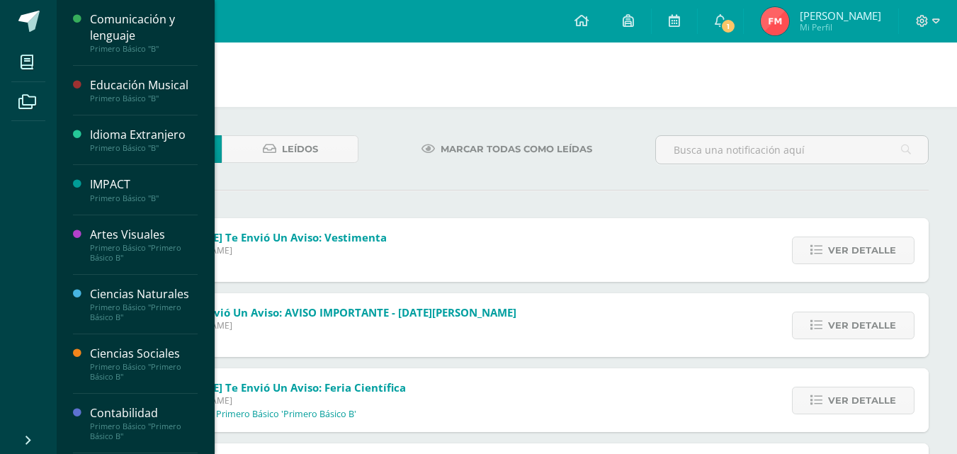
click at [8, 64] on li "Mis cursos" at bounding box center [28, 63] width 57 height 40
click at [28, 50] on span at bounding box center [27, 62] width 32 height 32
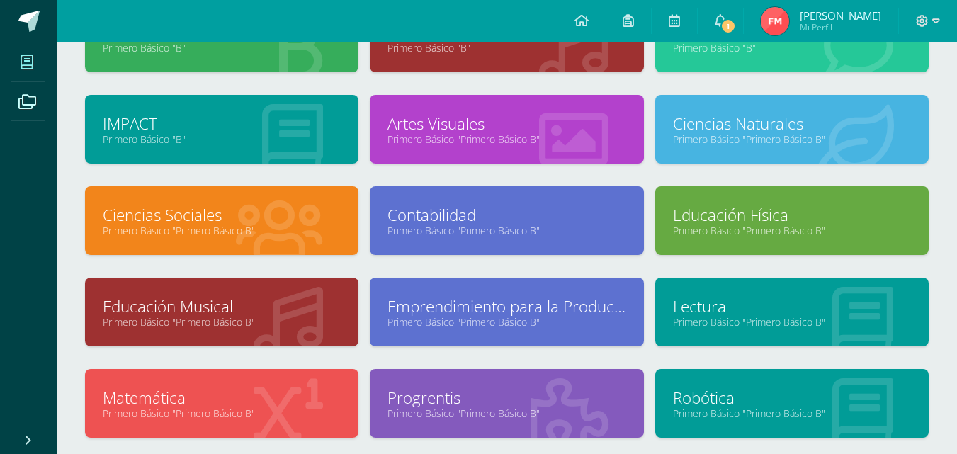
scroll to position [227, 0]
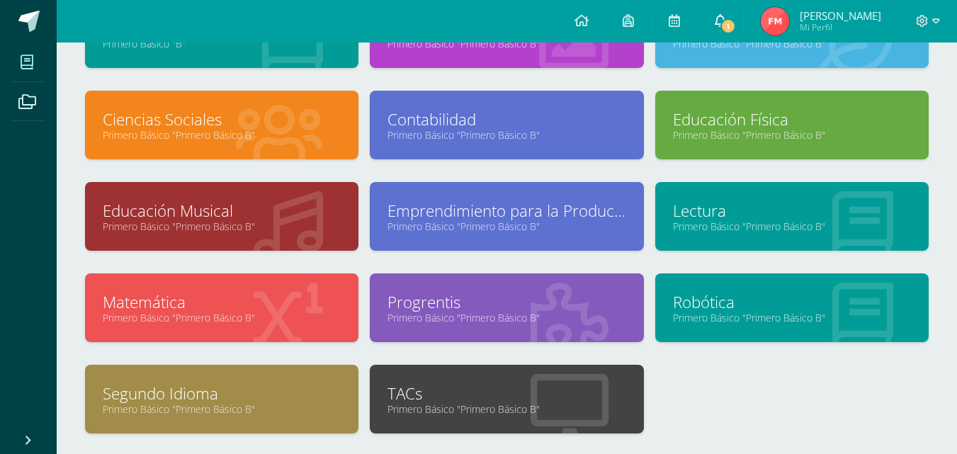
click at [743, 16] on link "1" at bounding box center [720, 21] width 45 height 43
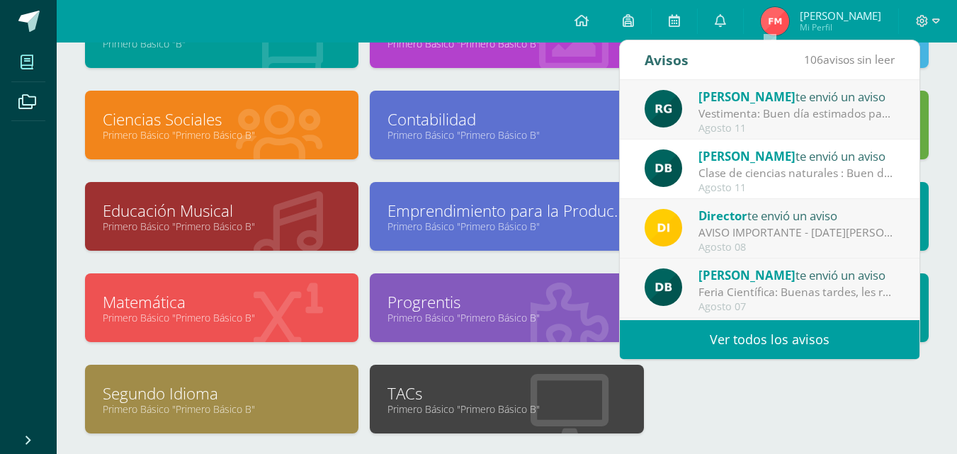
click at [842, 99] on div "[PERSON_NAME] te envió un aviso" at bounding box center [797, 96] width 197 height 18
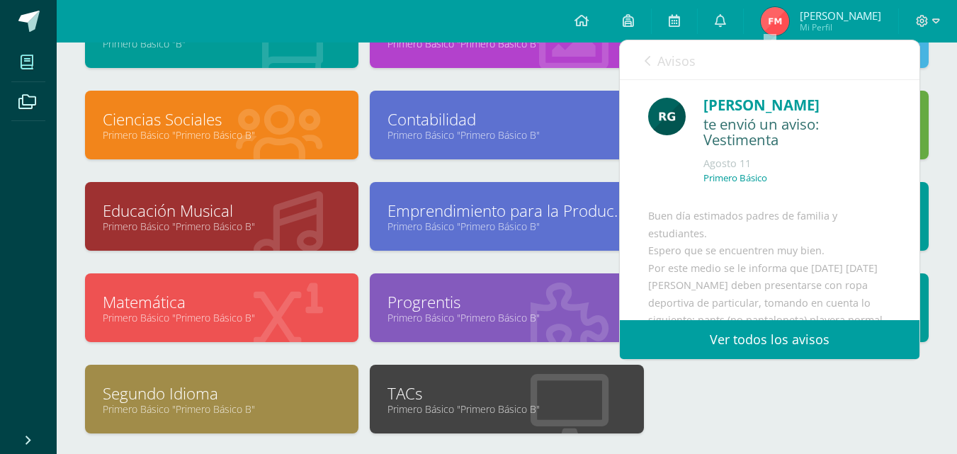
click at [870, 142] on div "te envió un aviso: Vestimenta" at bounding box center [798, 132] width 188 height 33
click at [863, 179] on div "Primero Básico" at bounding box center [798, 183] width 188 height 23
click at [879, 140] on div "[PERSON_NAME] te envió un aviso: Vestimenta [DATE] Primero Básico Buen día esti…" at bounding box center [770, 290] width 300 height 420
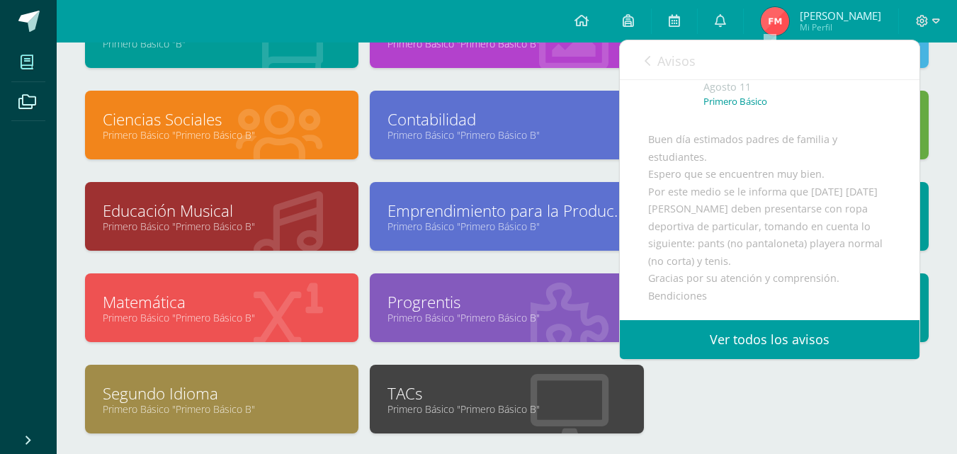
scroll to position [0, 0]
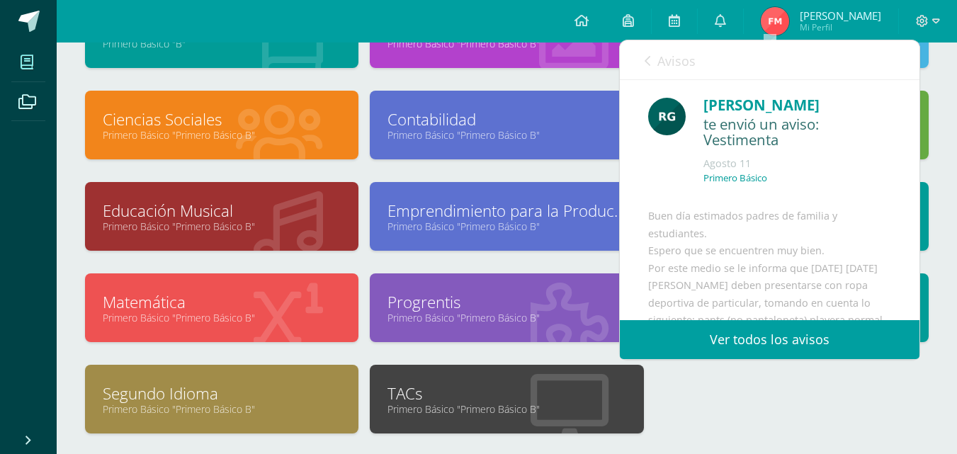
click at [656, 64] on link "Avisos" at bounding box center [670, 60] width 51 height 40
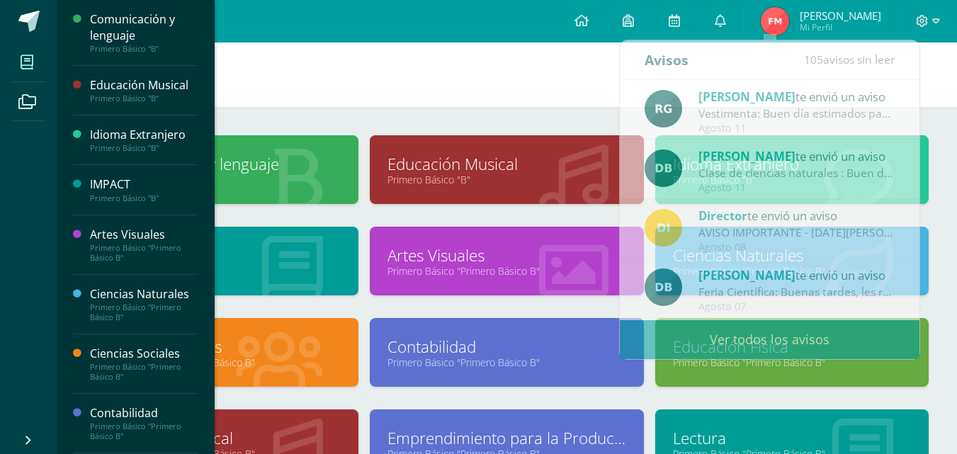
click at [6, 68] on li "Mis cursos" at bounding box center [28, 63] width 57 height 40
